Goal: Information Seeking & Learning: Learn about a topic

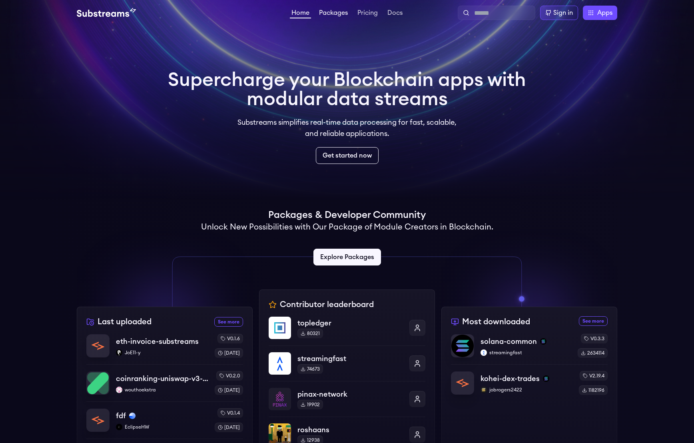
click at [337, 12] on link "Packages" at bounding box center [334, 14] width 32 height 8
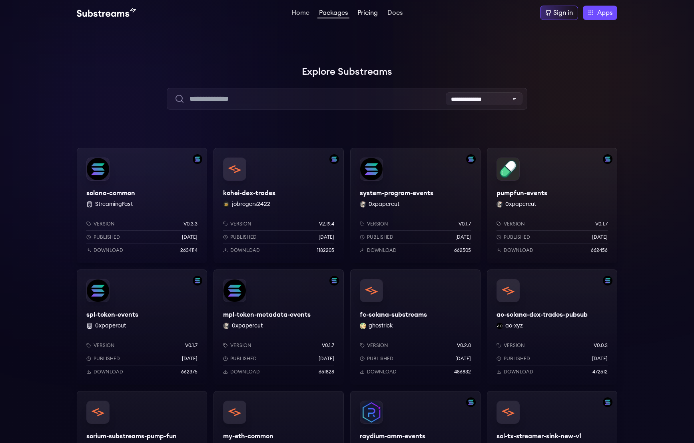
click at [367, 14] on link "Pricing" at bounding box center [368, 14] width 24 height 8
click at [364, 13] on link "Pricing" at bounding box center [368, 14] width 24 height 8
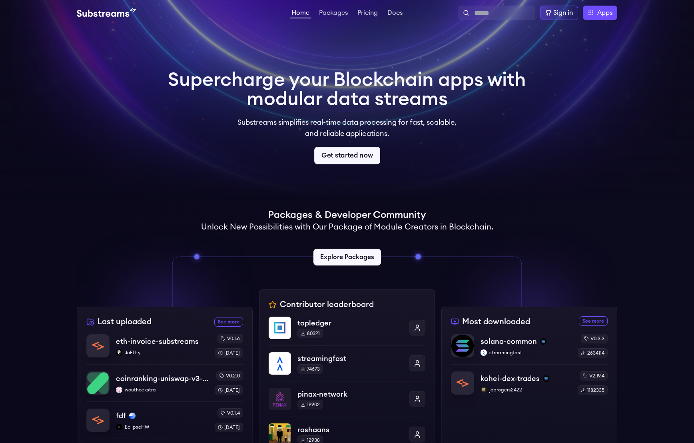
click at [364, 152] on link "Get started now" at bounding box center [347, 156] width 66 height 18
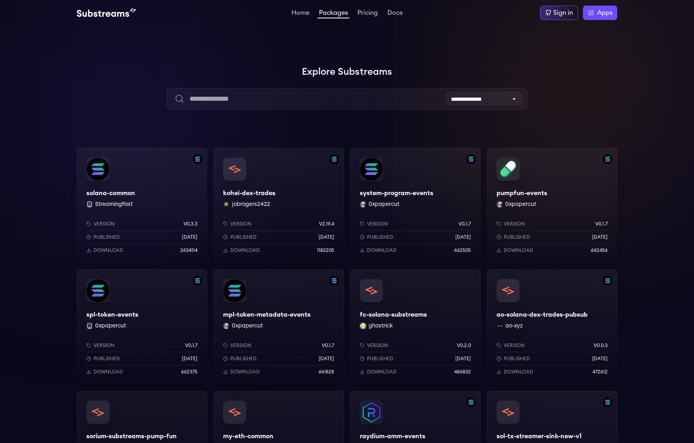
click at [556, 163] on div "pumpfun-events 0xpapercut Version v0.1.7 Published 8 months ago Download 662456" at bounding box center [552, 205] width 130 height 115
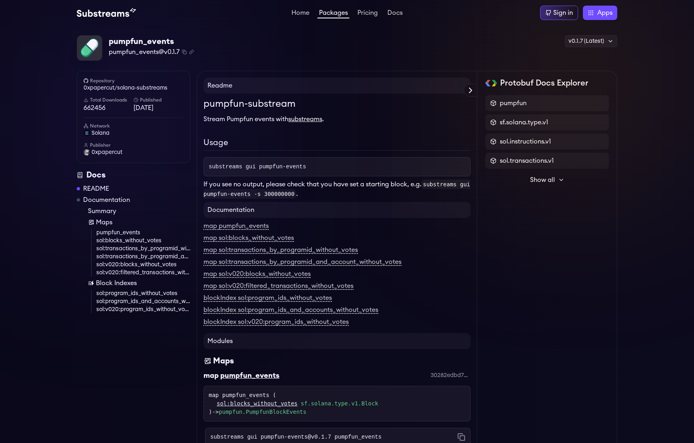
click at [304, 152] on div "pumpfun-substream Stream Pumpfun events with substreams . Usage substreams gui …" at bounding box center [337, 148] width 267 height 102
